Goal: Find specific page/section: Find specific page/section

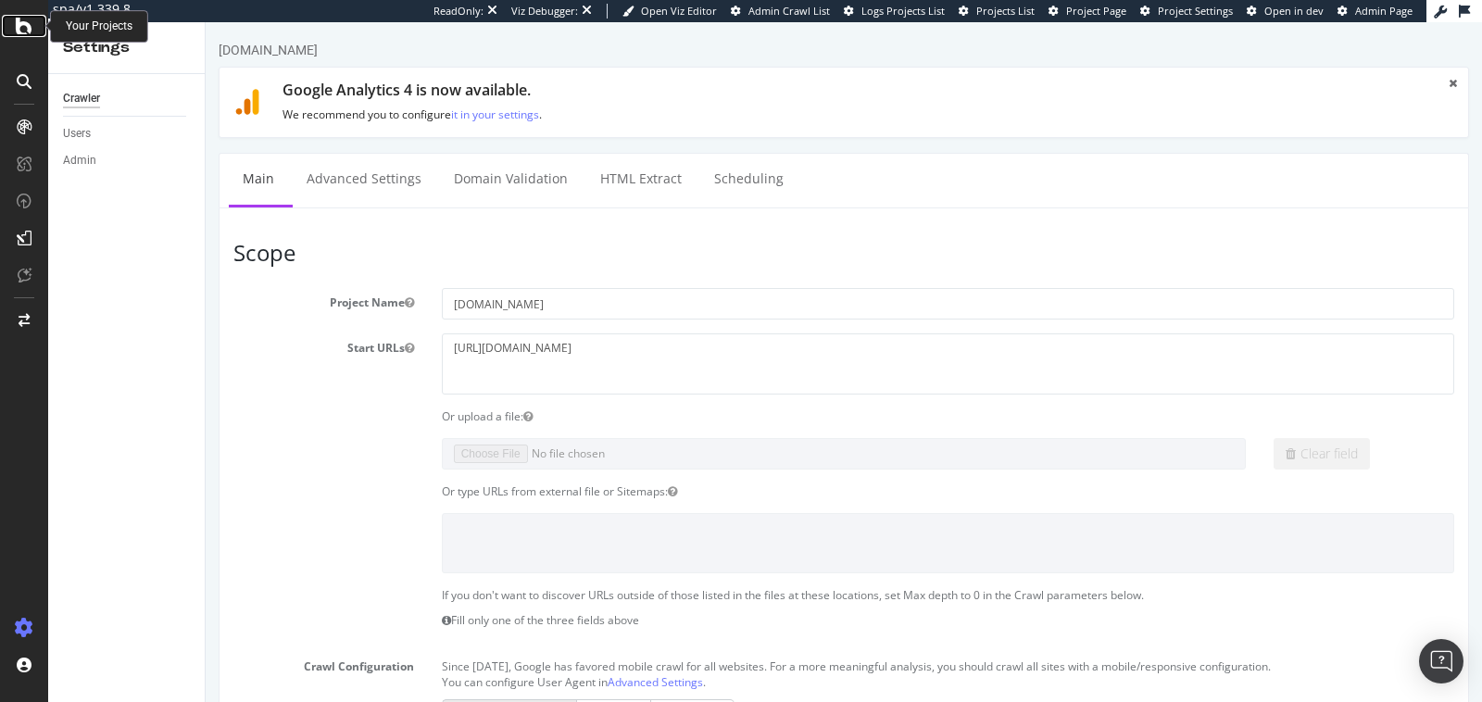
click at [20, 24] on icon at bounding box center [24, 26] width 17 height 22
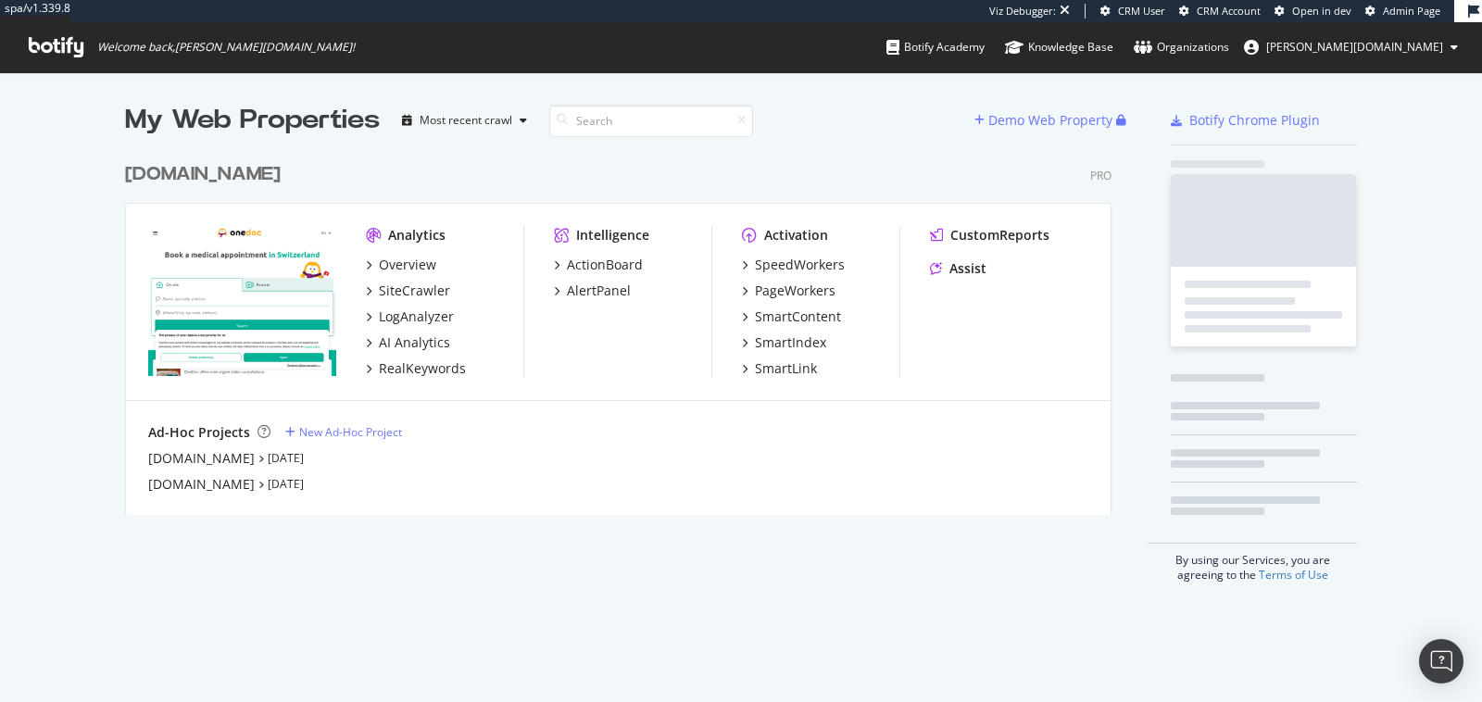
scroll to position [376, 1001]
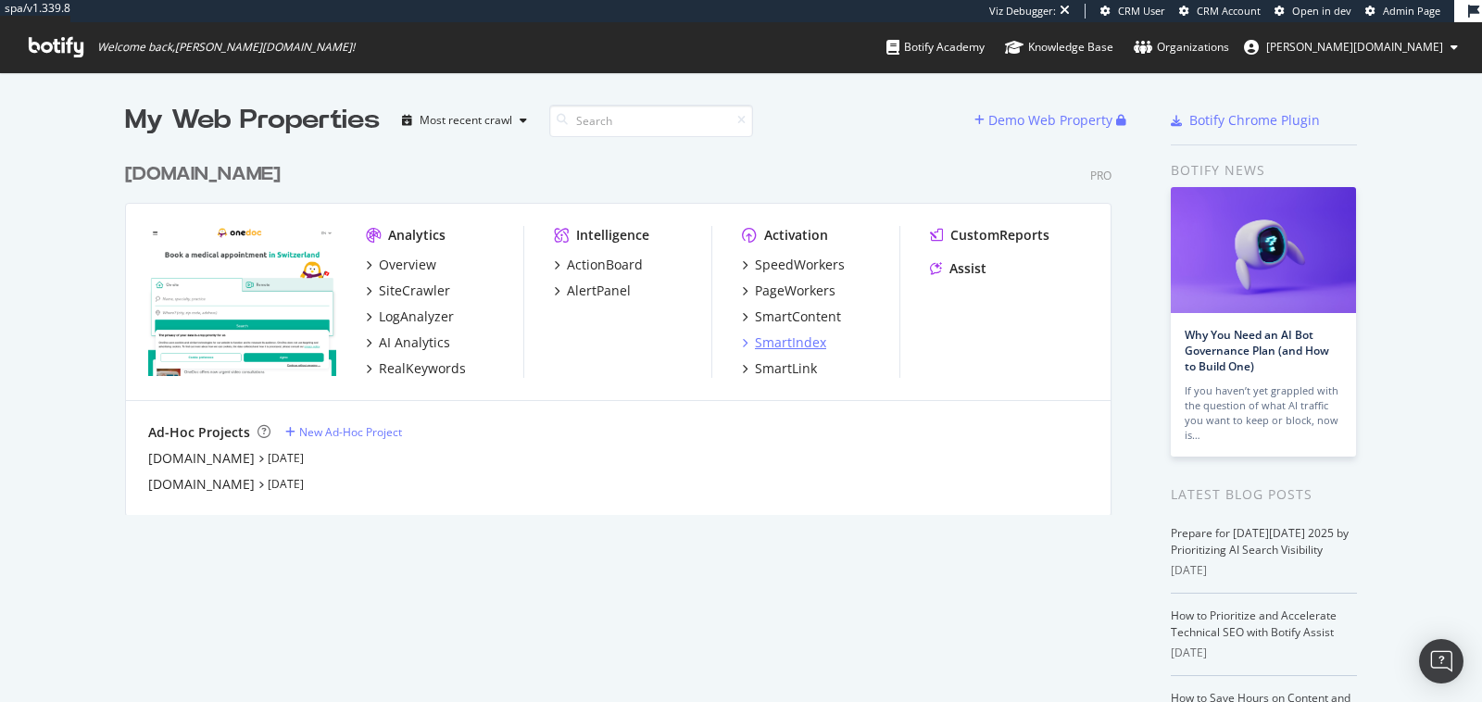
click at [801, 342] on div "SmartIndex" at bounding box center [790, 342] width 71 height 19
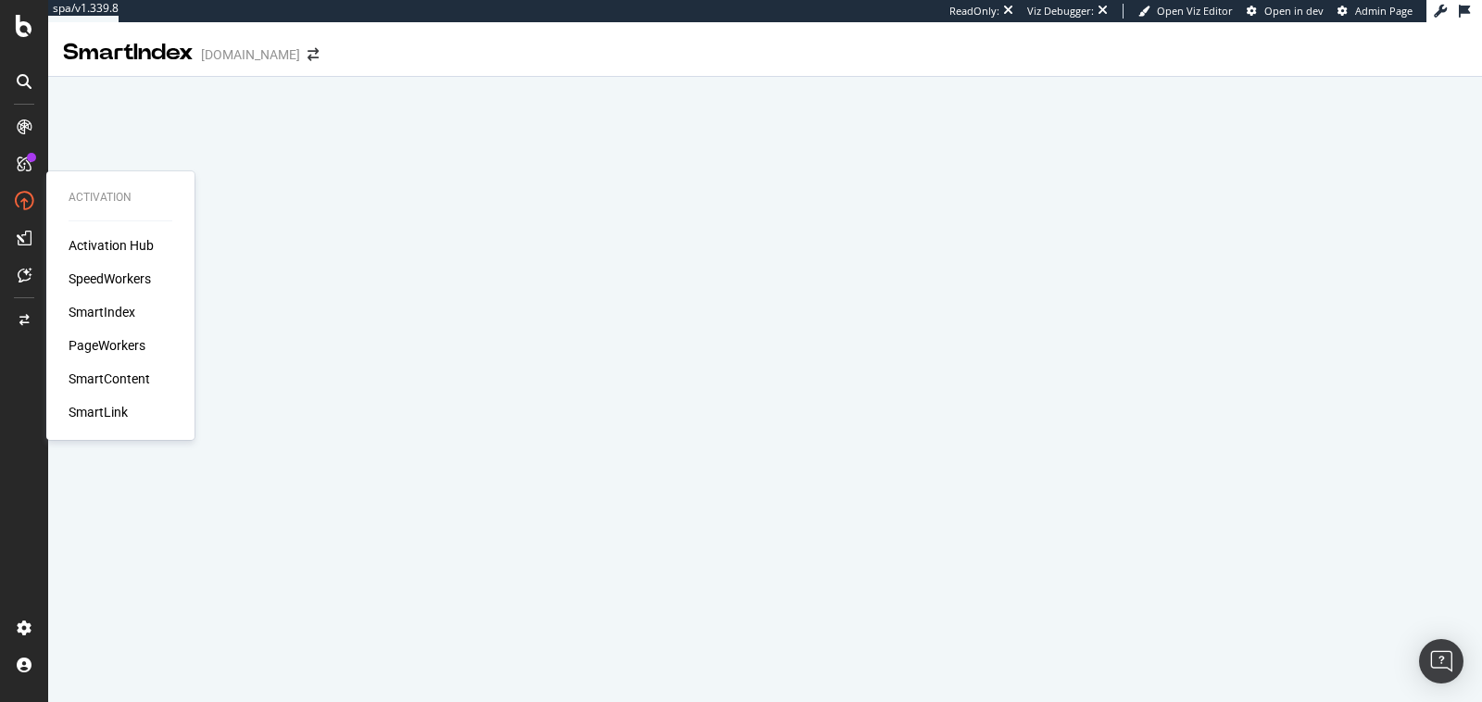
click at [97, 276] on div "SpeedWorkers" at bounding box center [110, 279] width 82 height 19
